Goal: Find specific page/section: Find specific page/section

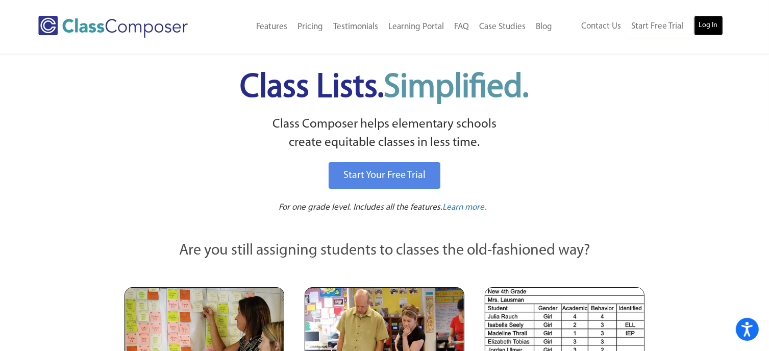
click at [711, 21] on link "Log In" at bounding box center [708, 25] width 29 height 20
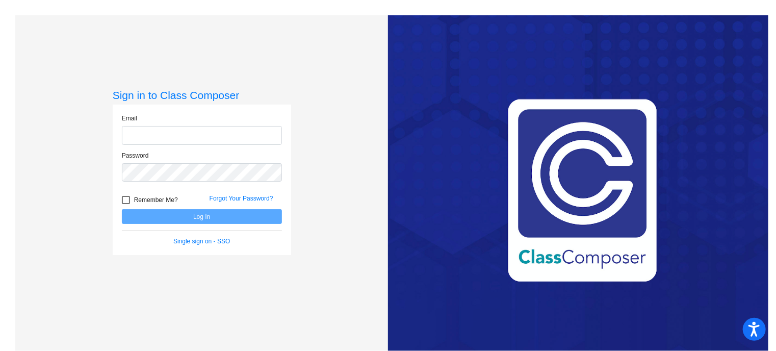
type input "mkennedy2@stpeterschools.org"
click at [183, 216] on button "Log In" at bounding box center [202, 216] width 160 height 15
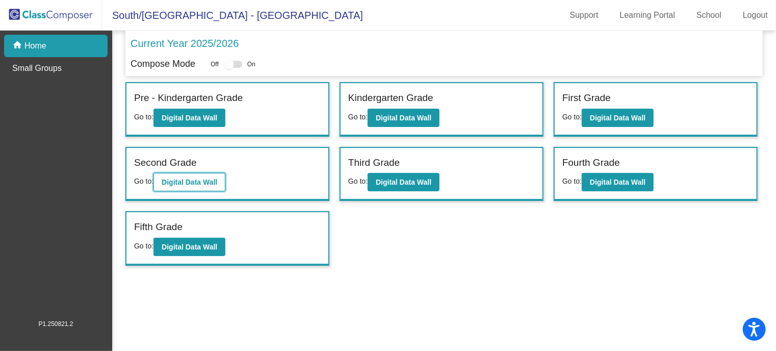
click at [210, 175] on button "Digital Data Wall" at bounding box center [190, 182] width 72 height 18
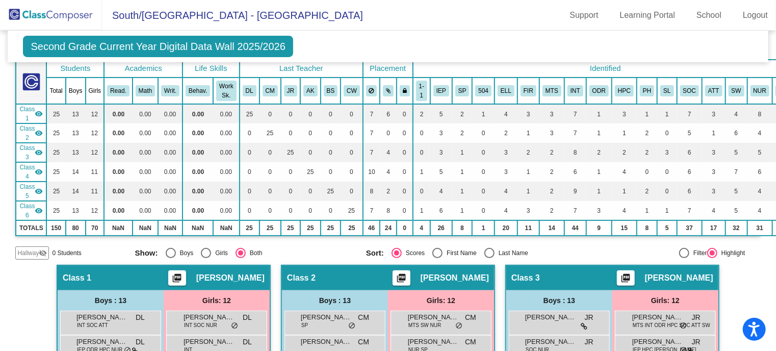
scroll to position [61, 0]
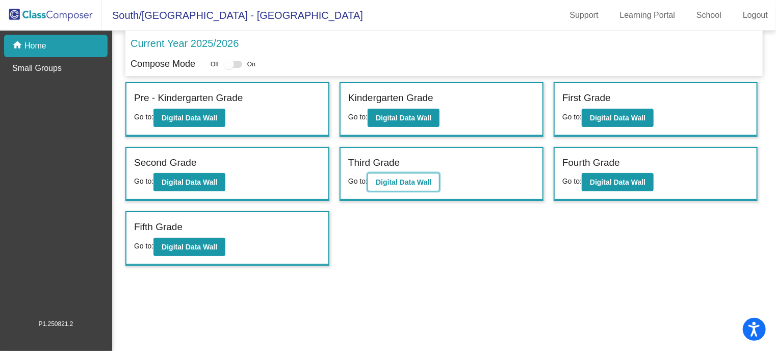
click at [423, 182] on b "Digital Data Wall" at bounding box center [404, 182] width 56 height 8
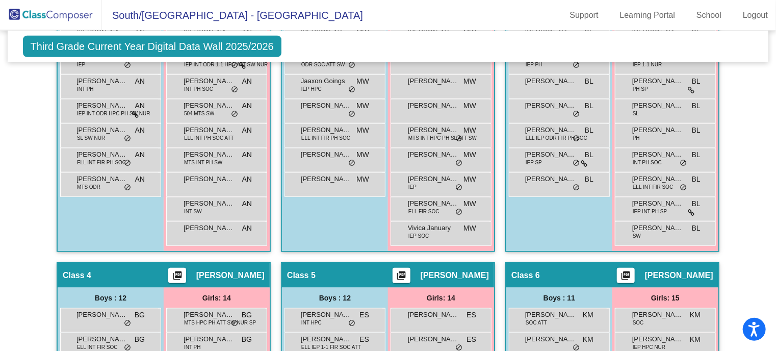
scroll to position [628, 0]
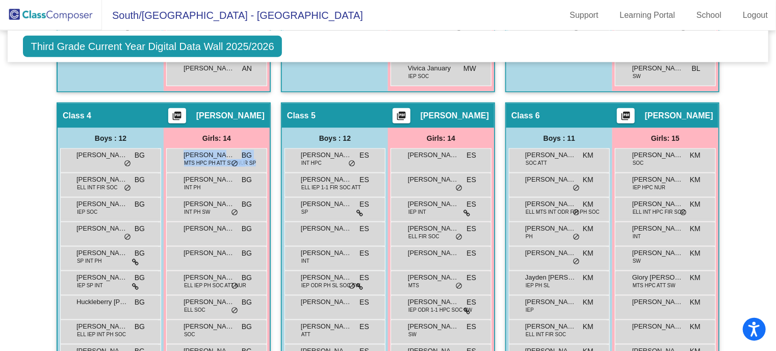
drag, startPoint x: 246, startPoint y: 183, endPoint x: 223, endPoint y: 130, distance: 58.1
click at [0, 0] on div "Girls: 14 Claire Woestehoff MTS HPC PH ATT SW NUR SP BG lock do_not_disturb_alt…" at bounding box center [0, 0] width 0 height 0
click at [151, 103] on div "Class 4 picture_as_pdf Brenda Guappone Add Student First Name Last Name Student…" at bounding box center [164, 300] width 214 height 395
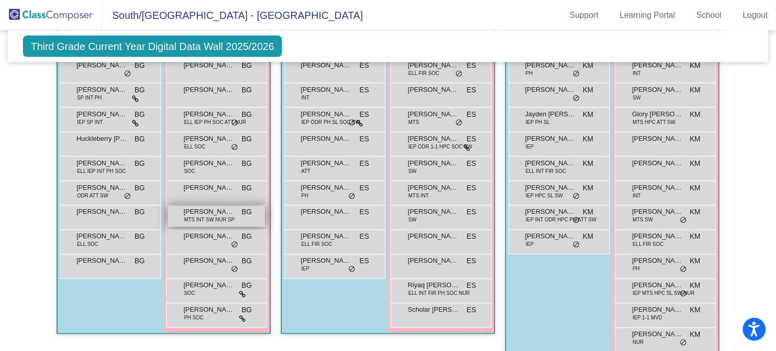
scroll to position [793, 0]
click at [198, 260] on span "Sloane Sadler" at bounding box center [209, 260] width 51 height 10
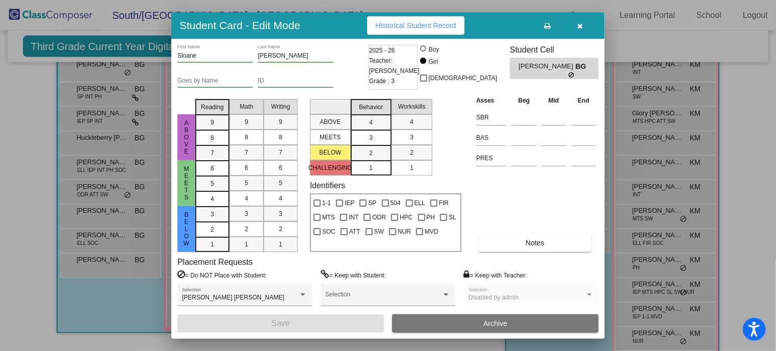
click at [579, 26] on icon "button" at bounding box center [581, 25] width 6 height 7
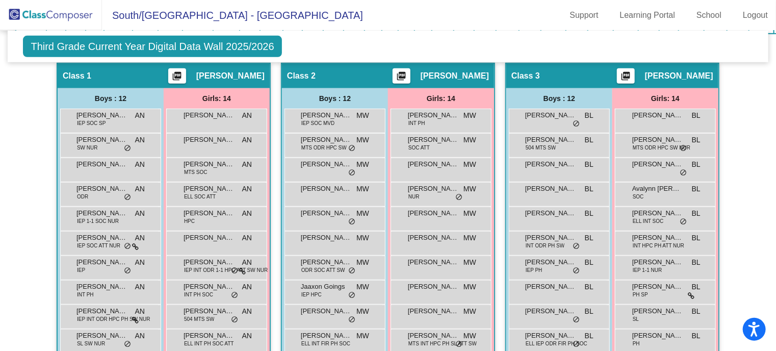
scroll to position [0, 0]
